Goal: Task Accomplishment & Management: Manage account settings

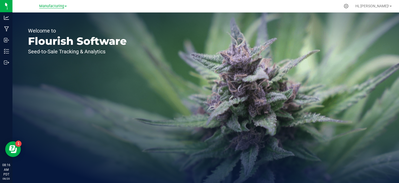
click at [56, 7] on span "Manufacturing" at bounding box center [51, 6] width 25 height 5
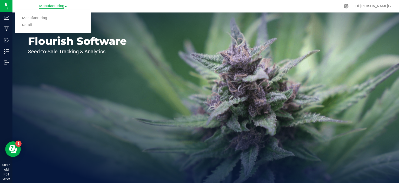
click at [29, 24] on link "Retail" at bounding box center [53, 25] width 76 height 7
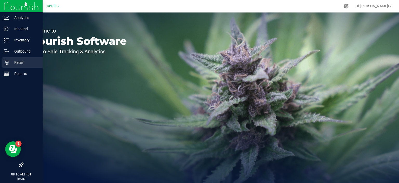
click at [0, 62] on link "Retail" at bounding box center [21, 62] width 43 height 11
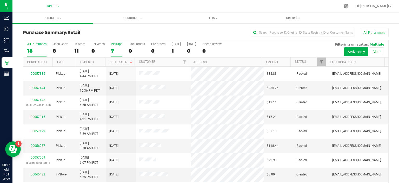
click at [112, 49] on div "7" at bounding box center [116, 51] width 11 height 6
click at [0, 0] on input "PickUps 7" at bounding box center [0, 0] width 0 height 0
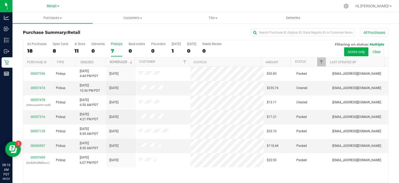
click at [120, 61] on link "Scheduled" at bounding box center [122, 62] width 24 height 4
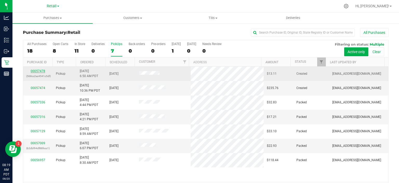
click at [39, 70] on link "00057478" at bounding box center [38, 71] width 15 height 4
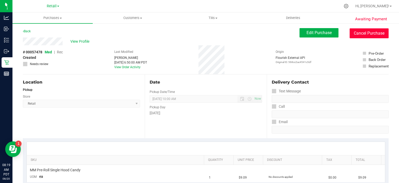
click at [368, 33] on button "Cancel Purchase" at bounding box center [369, 33] width 39 height 10
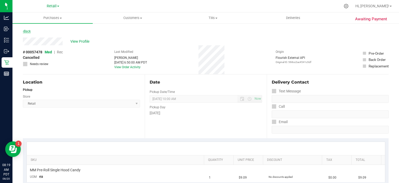
click at [31, 31] on link "Back" at bounding box center [27, 31] width 8 height 4
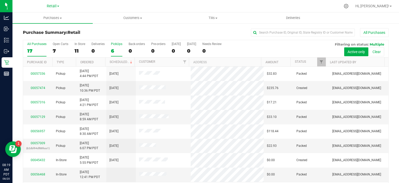
click at [112, 52] on div "6" at bounding box center [116, 51] width 11 height 6
click at [0, 0] on input "PickUps 6" at bounding box center [0, 0] width 0 height 0
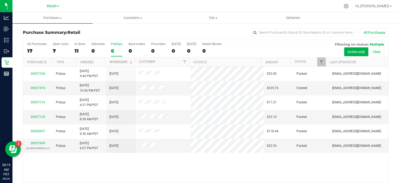
click at [122, 61] on link "Scheduled" at bounding box center [122, 62] width 24 height 4
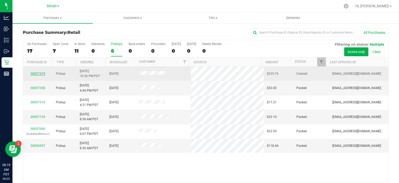
click at [37, 73] on link "00057474" at bounding box center [38, 74] width 15 height 4
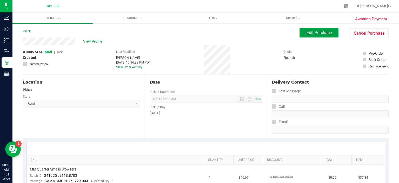
click at [317, 34] on span "Edit Purchase" at bounding box center [319, 32] width 25 height 5
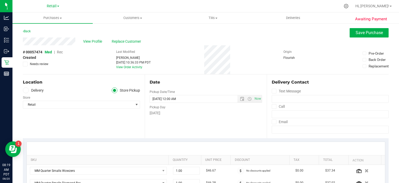
click at [61, 51] on span "Rec" at bounding box center [60, 52] width 6 height 4
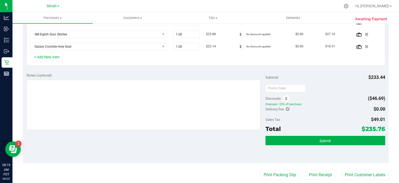
scroll to position [190, 0]
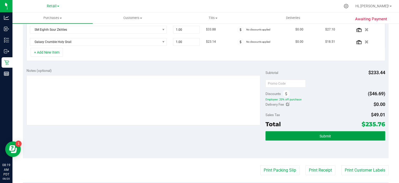
click at [326, 136] on span "Submit" at bounding box center [325, 136] width 11 height 4
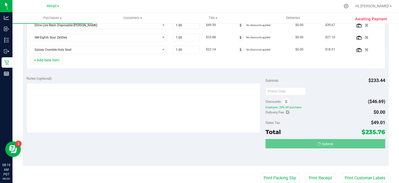
scroll to position [174, 0]
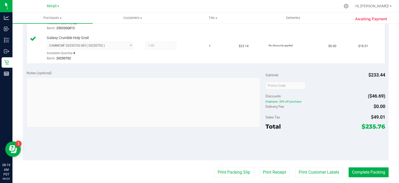
scroll to position [285, 0]
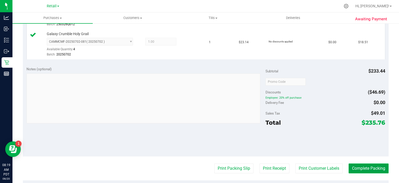
click at [371, 164] on button "Complete Packing" at bounding box center [369, 168] width 40 height 10
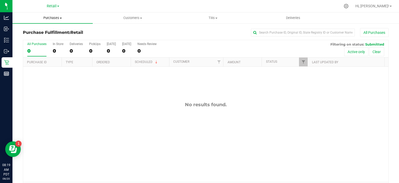
click at [61, 16] on span "Purchases" at bounding box center [52, 18] width 80 height 5
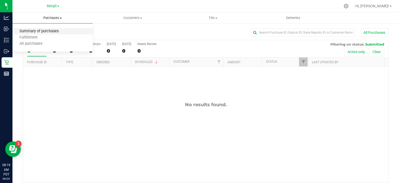
click at [49, 31] on span "Summary of purchases" at bounding box center [38, 31] width 53 height 4
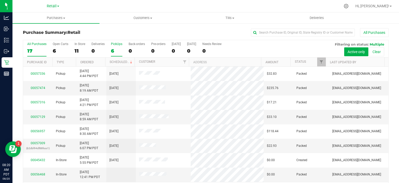
click at [115, 51] on div "6" at bounding box center [116, 51] width 11 height 6
click at [0, 0] on input "PickUps 6" at bounding box center [0, 0] width 0 height 0
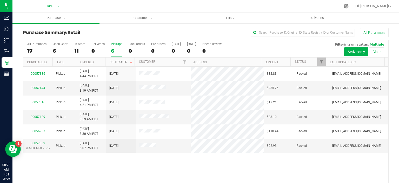
click at [123, 61] on link "Scheduled" at bounding box center [122, 62] width 24 height 4
click at [234, 18] on span at bounding box center [233, 18] width 2 height 1
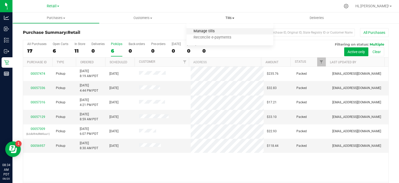
click at [210, 30] on span "Manage tills" at bounding box center [204, 31] width 35 height 4
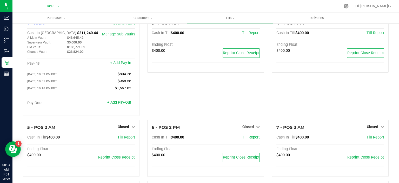
scroll to position [14, 0]
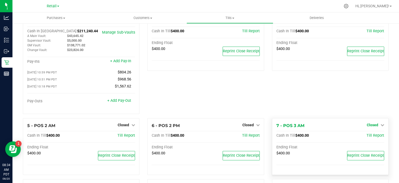
click at [381, 126] on icon at bounding box center [383, 125] width 4 height 4
click at [372, 137] on link "Open Till" at bounding box center [373, 135] width 14 height 4
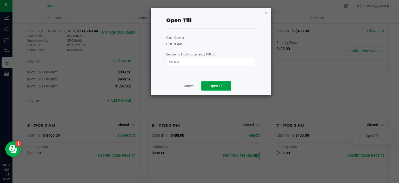
click at [226, 85] on button "Open Till" at bounding box center [216, 85] width 30 height 9
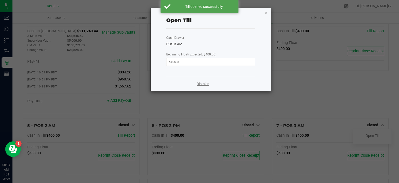
click at [206, 83] on link "Dismiss" at bounding box center [203, 83] width 12 height 5
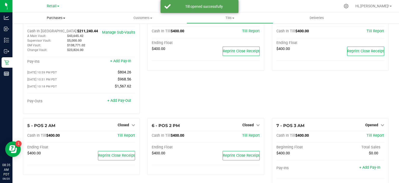
click at [63, 19] on span "Purchases" at bounding box center [55, 18] width 87 height 5
click at [48, 30] on span "Summary of purchases" at bounding box center [38, 31] width 53 height 4
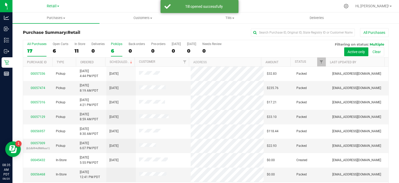
click at [112, 51] on div "6" at bounding box center [116, 51] width 11 height 6
click at [0, 0] on input "PickUps 6" at bounding box center [0, 0] width 0 height 0
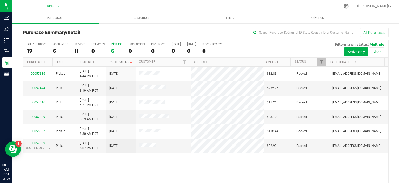
click at [122, 61] on link "Scheduled" at bounding box center [122, 62] width 24 height 4
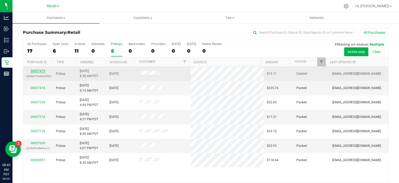
click at [41, 71] on link "00057479" at bounding box center [38, 71] width 15 height 4
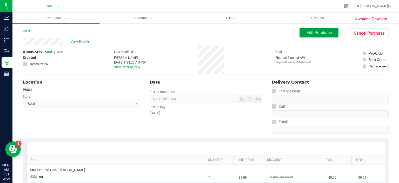
click at [317, 33] on span "Edit Purchase" at bounding box center [319, 32] width 25 height 5
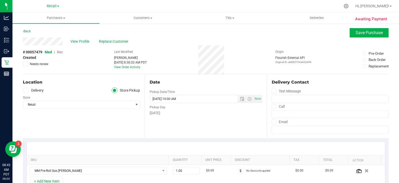
click at [62, 51] on span "Rec" at bounding box center [60, 52] width 6 height 4
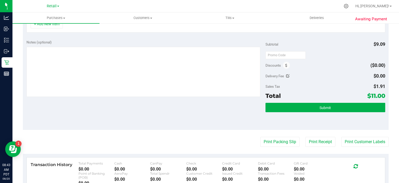
scroll to position [161, 0]
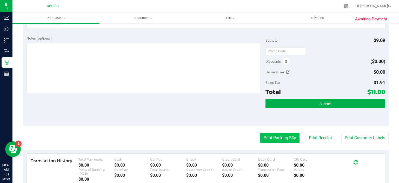
click at [275, 138] on button "Print Packing Slip" at bounding box center [279, 138] width 39 height 10
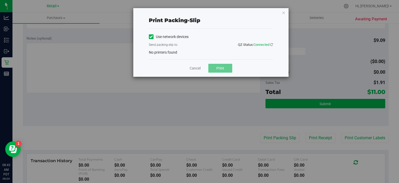
click at [170, 36] on label "Use network devices" at bounding box center [169, 36] width 40 height 5
click at [0, 0] on input "Use network devices" at bounding box center [0, 0] width 0 height 0
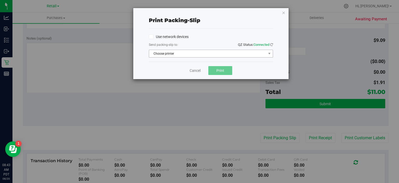
click at [183, 53] on span "Choose printer" at bounding box center [207, 53] width 117 height 7
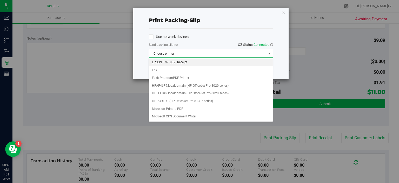
click at [180, 64] on li "EPSON TM-T88VI Receipt" at bounding box center [211, 62] width 124 height 8
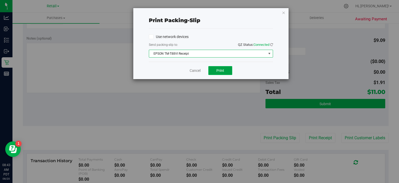
click at [223, 72] on button "Print" at bounding box center [220, 70] width 24 height 9
click at [284, 12] on icon "button" at bounding box center [284, 12] width 4 height 6
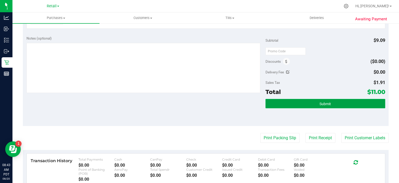
click at [336, 101] on button "Submit" at bounding box center [326, 103] width 120 height 9
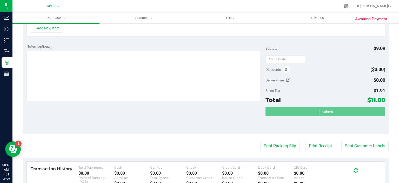
scroll to position [144, 0]
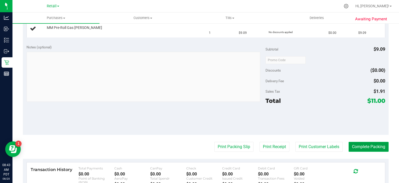
click at [378, 142] on button "Complete Packing" at bounding box center [369, 147] width 40 height 10
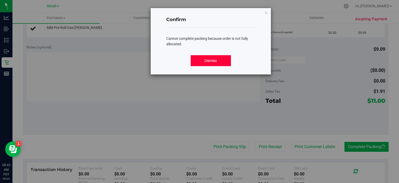
click at [219, 64] on button "Dismiss" at bounding box center [211, 60] width 40 height 11
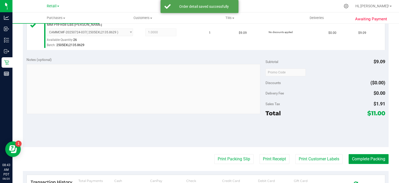
click at [368, 155] on button "Complete Packing" at bounding box center [369, 159] width 40 height 10
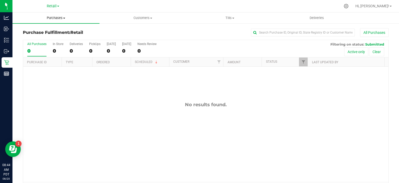
click at [66, 16] on span "Purchases" at bounding box center [55, 18] width 87 height 5
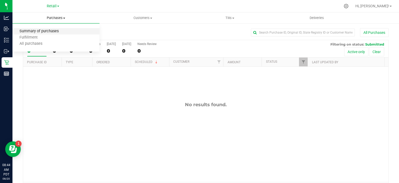
click at [55, 30] on span "Summary of purchases" at bounding box center [38, 31] width 53 height 4
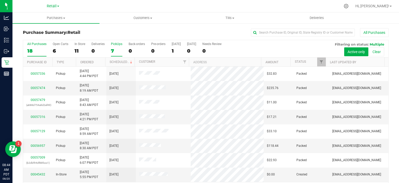
click at [115, 47] on label "PickUps 7" at bounding box center [116, 49] width 11 height 14
click at [0, 0] on input "PickUps 7" at bounding box center [0, 0] width 0 height 0
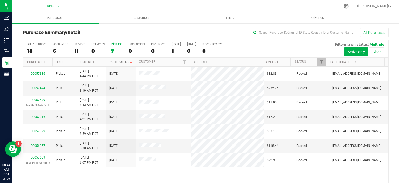
click at [129, 61] on span at bounding box center [131, 62] width 4 height 4
click at [41, 141] on link "00057009" at bounding box center [38, 143] width 15 height 4
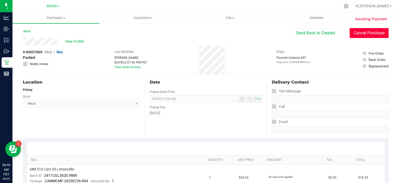
click at [365, 36] on button "Cancel Purchase" at bounding box center [369, 33] width 39 height 10
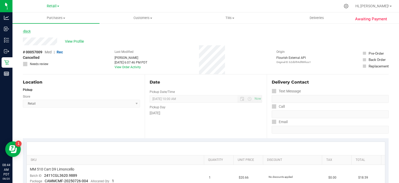
click at [29, 31] on link "Back" at bounding box center [27, 31] width 8 height 4
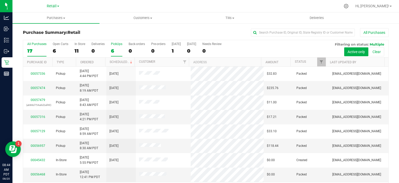
click at [116, 51] on div "6" at bounding box center [116, 51] width 11 height 6
click at [0, 0] on input "PickUps 6" at bounding box center [0, 0] width 0 height 0
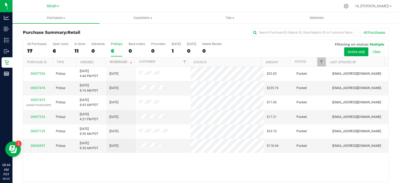
click at [124, 61] on link "Scheduled" at bounding box center [122, 62] width 24 height 4
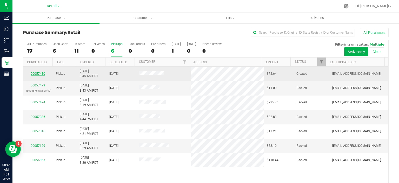
click at [40, 73] on link "00057480" at bounding box center [38, 74] width 15 height 4
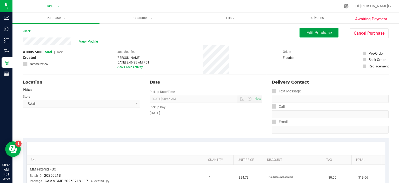
click at [319, 34] on span "Edit Purchase" at bounding box center [319, 32] width 25 height 5
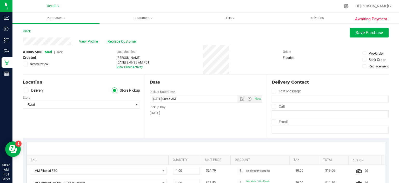
click at [60, 53] on span "Rec" at bounding box center [60, 52] width 6 height 4
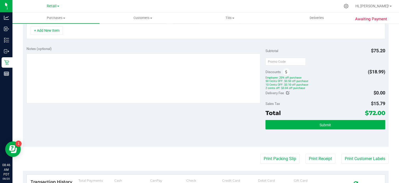
scroll to position [188, 0]
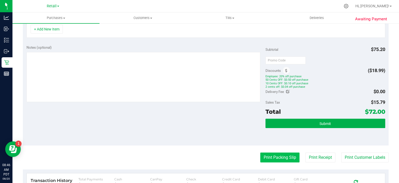
click at [278, 155] on button "Print Packing Slip" at bounding box center [279, 157] width 39 height 10
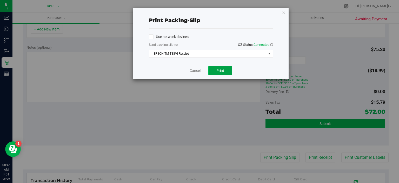
click at [220, 69] on span "Print" at bounding box center [220, 70] width 8 height 4
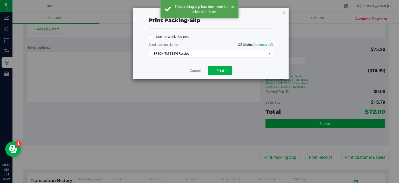
click at [285, 15] on icon "button" at bounding box center [284, 12] width 4 height 6
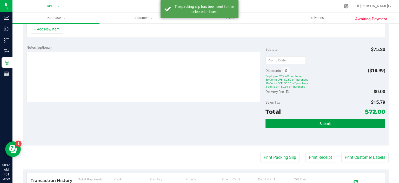
click at [337, 119] on button "Submit" at bounding box center [326, 122] width 120 height 9
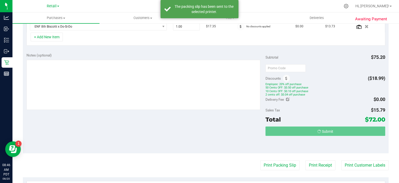
scroll to position [173, 0]
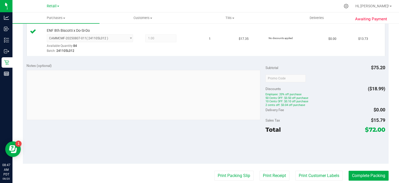
scroll to position [259, 0]
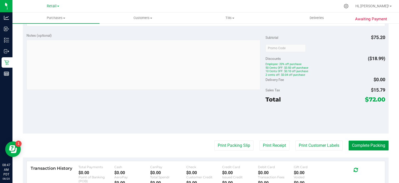
click at [374, 142] on button "Complete Packing" at bounding box center [369, 145] width 40 height 10
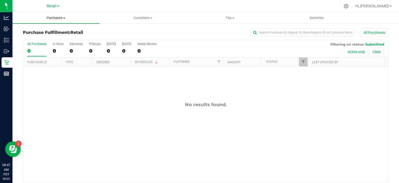
click at [64, 18] on span at bounding box center [64, 18] width 2 height 1
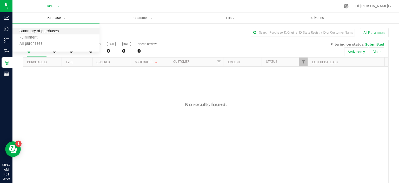
click at [52, 31] on span "Summary of purchases" at bounding box center [38, 31] width 53 height 4
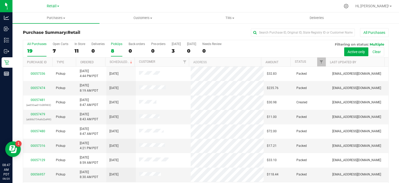
click at [113, 50] on div "8" at bounding box center [116, 51] width 11 height 6
click at [0, 0] on input "PickUps 8" at bounding box center [0, 0] width 0 height 0
click at [129, 61] on span at bounding box center [131, 62] width 4 height 4
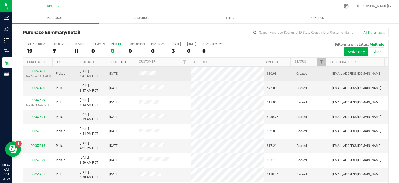
click at [40, 71] on link "00057481" at bounding box center [38, 71] width 15 height 4
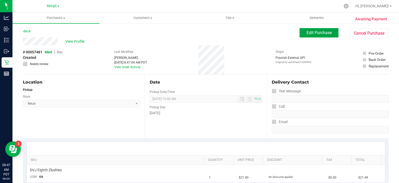
click at [319, 31] on span "Edit Purchase" at bounding box center [319, 32] width 25 height 5
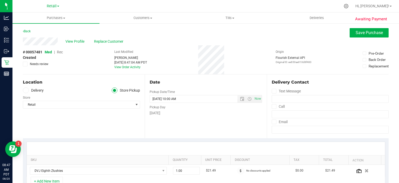
click at [63, 53] on span "Rec" at bounding box center [60, 52] width 6 height 4
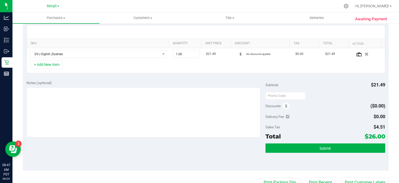
scroll to position [118, 0]
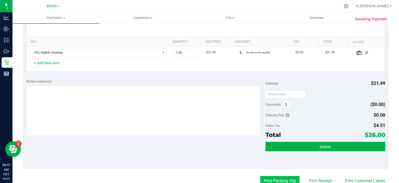
click at [276, 178] on button "Print Packing Slip" at bounding box center [279, 181] width 39 height 10
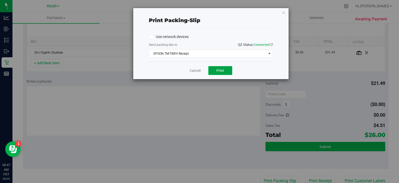
click at [225, 70] on button "Print" at bounding box center [220, 70] width 24 height 9
click at [284, 12] on icon "button" at bounding box center [284, 12] width 4 height 6
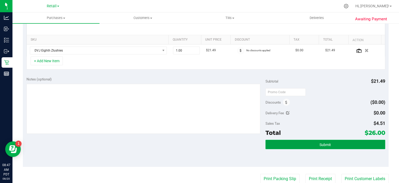
click at [339, 144] on button "Submit" at bounding box center [326, 144] width 120 height 9
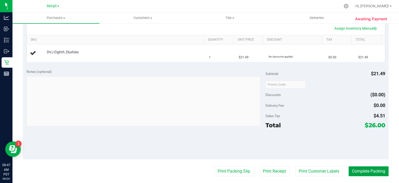
click at [363, 169] on button "Complete Packing" at bounding box center [369, 171] width 40 height 10
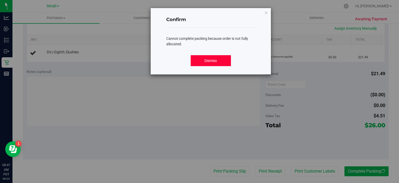
click at [209, 56] on button "Dismiss" at bounding box center [211, 60] width 40 height 11
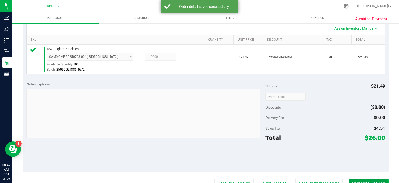
click at [362, 181] on button "Complete Packing" at bounding box center [369, 183] width 40 height 10
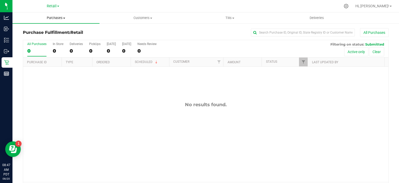
click at [61, 17] on span "Purchases" at bounding box center [55, 18] width 87 height 5
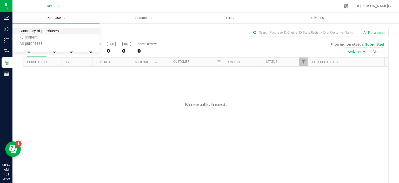
click at [56, 31] on span "Summary of purchases" at bounding box center [38, 31] width 53 height 4
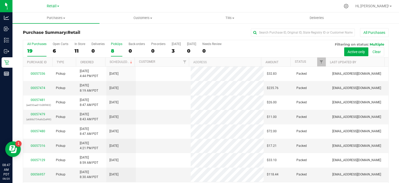
click at [116, 48] on div "8" at bounding box center [116, 51] width 11 height 6
click at [0, 0] on input "PickUps 8" at bounding box center [0, 0] width 0 height 0
click at [129, 61] on span at bounding box center [131, 62] width 4 height 4
